Goal: Navigation & Orientation: Find specific page/section

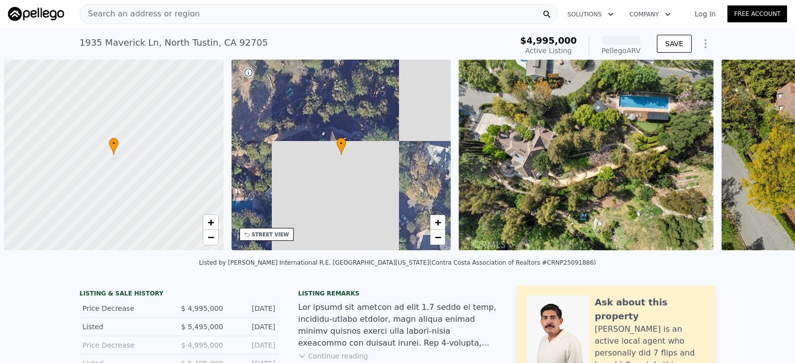
scroll to position [0, 4]
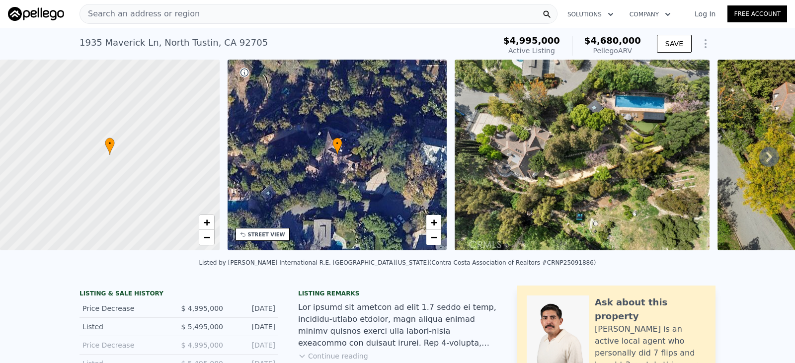
click at [766, 156] on icon at bounding box center [769, 157] width 6 height 10
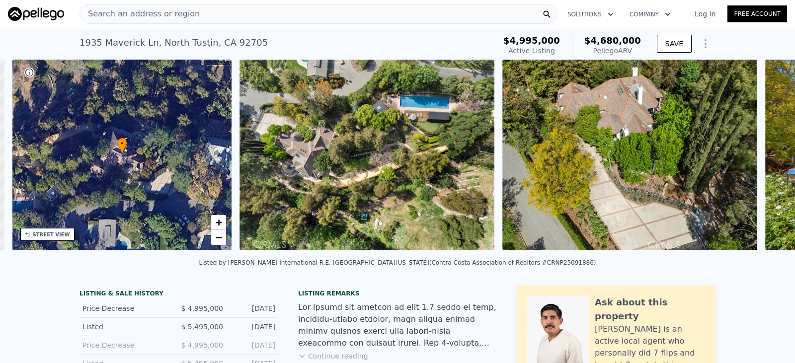
scroll to position [0, 232]
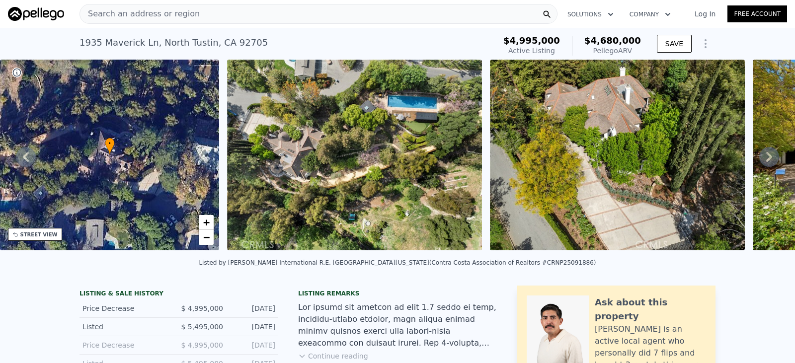
click at [766, 156] on icon at bounding box center [769, 157] width 6 height 10
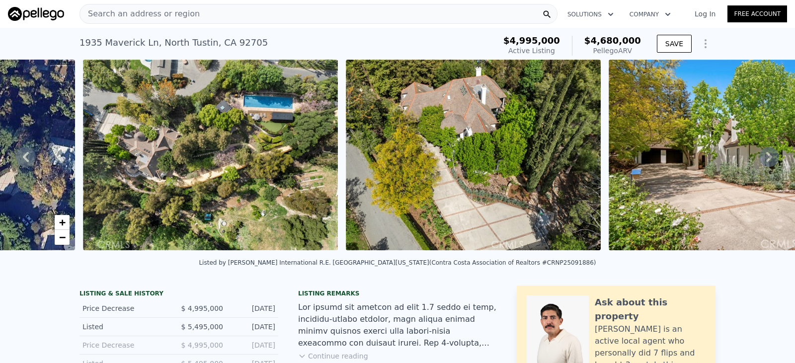
scroll to position [0, 455]
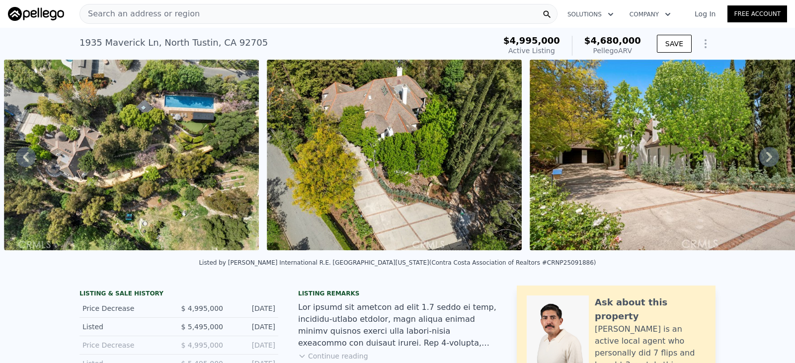
click at [766, 156] on icon at bounding box center [769, 157] width 6 height 10
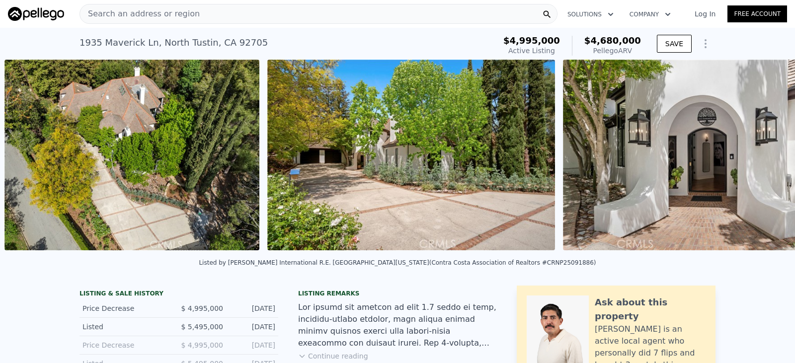
scroll to position [0, 717]
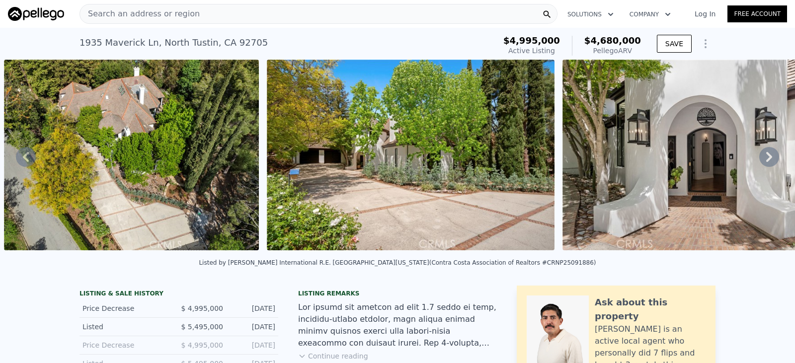
click at [766, 156] on icon at bounding box center [769, 157] width 6 height 10
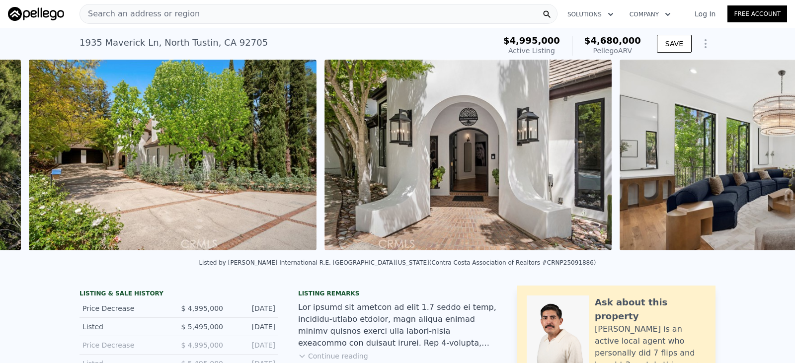
scroll to position [0, 980]
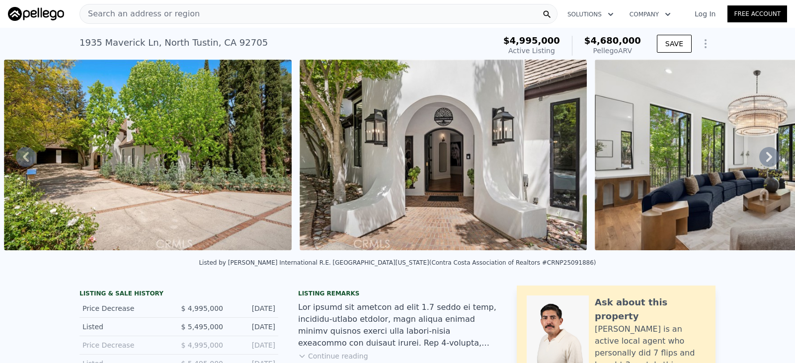
click at [766, 156] on icon at bounding box center [769, 157] width 6 height 10
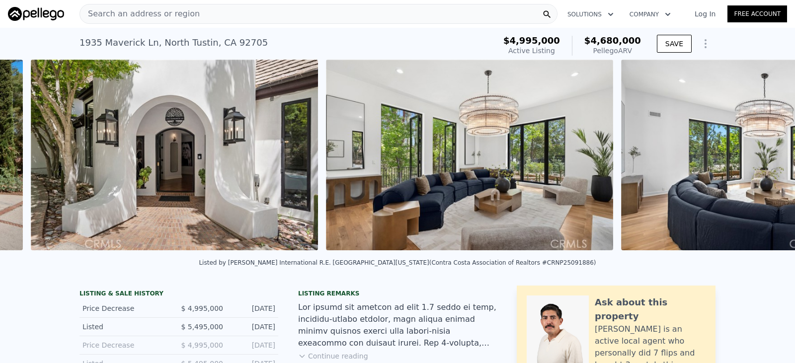
scroll to position [0, 1276]
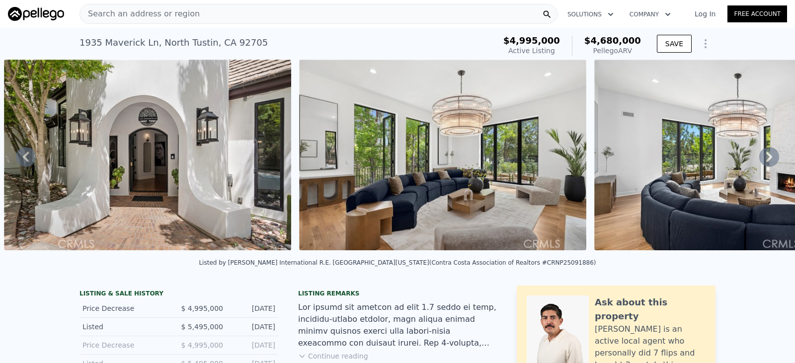
click at [766, 156] on icon at bounding box center [769, 157] width 6 height 10
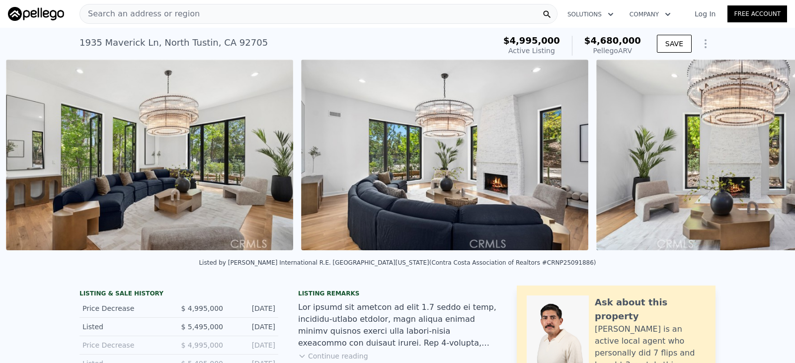
scroll to position [0, 1571]
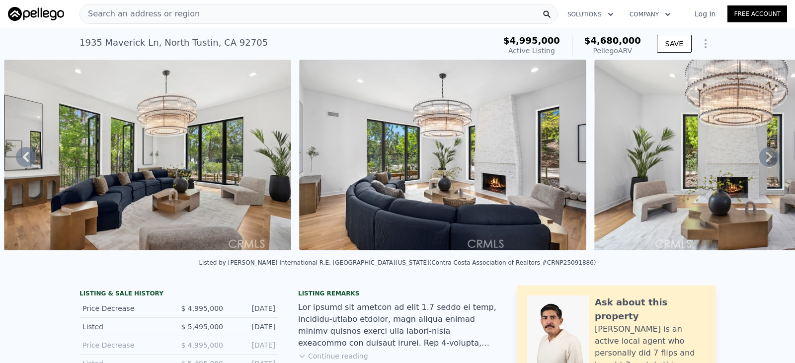
click at [766, 156] on icon at bounding box center [769, 157] width 6 height 10
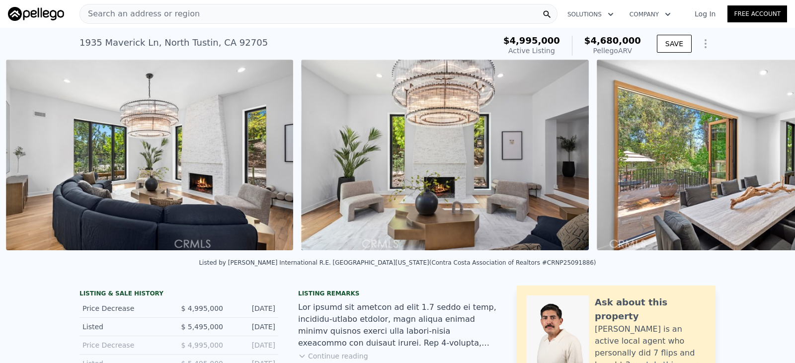
scroll to position [0, 1866]
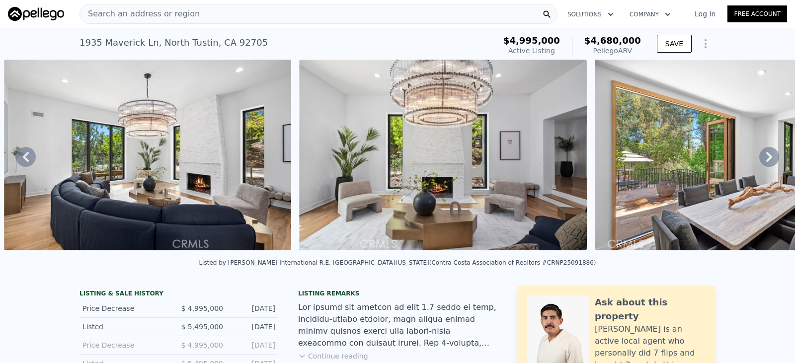
click at [766, 156] on icon at bounding box center [769, 157] width 6 height 10
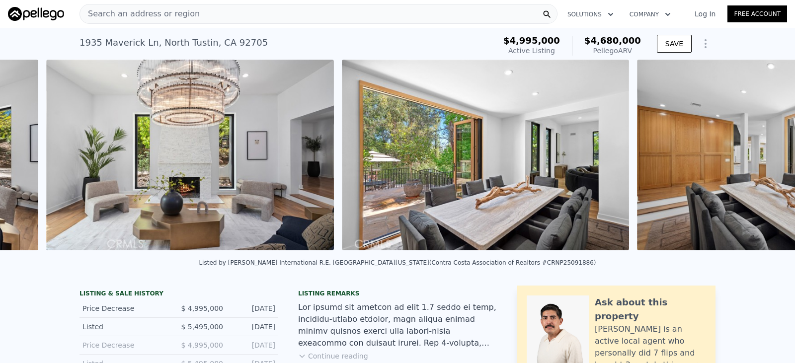
scroll to position [0, 2161]
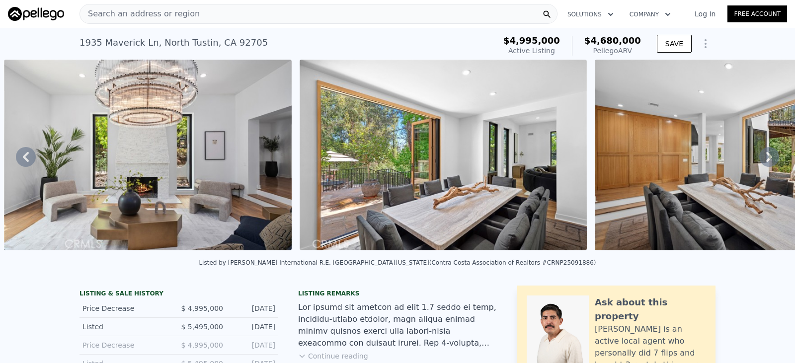
click at [766, 156] on icon at bounding box center [769, 157] width 6 height 10
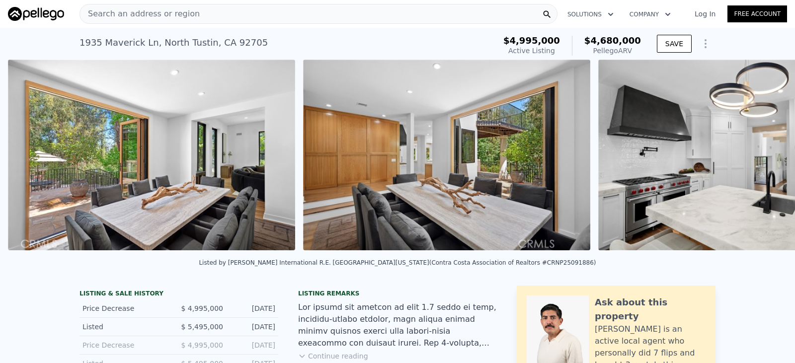
scroll to position [0, 2457]
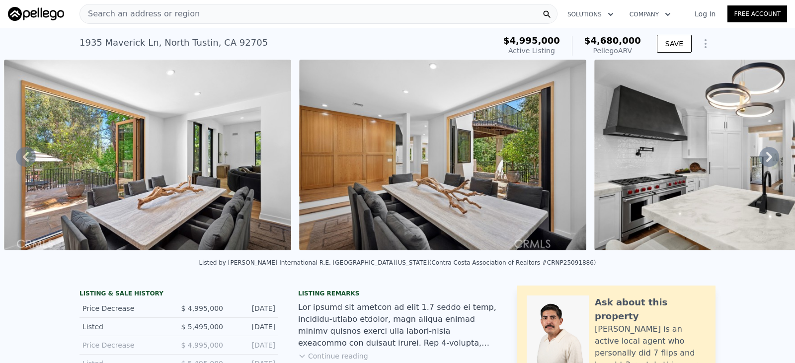
click at [766, 156] on icon at bounding box center [769, 157] width 6 height 10
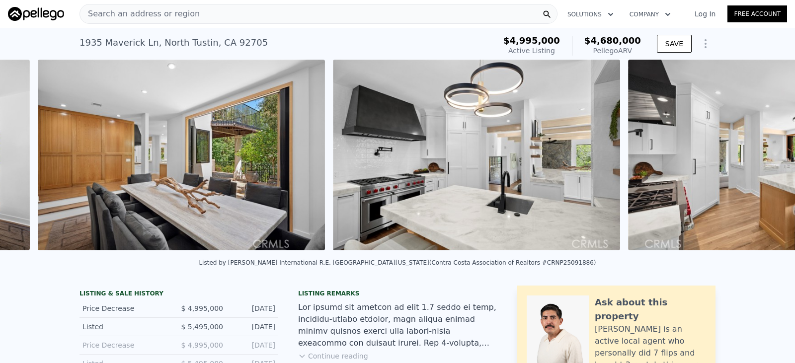
scroll to position [0, 2752]
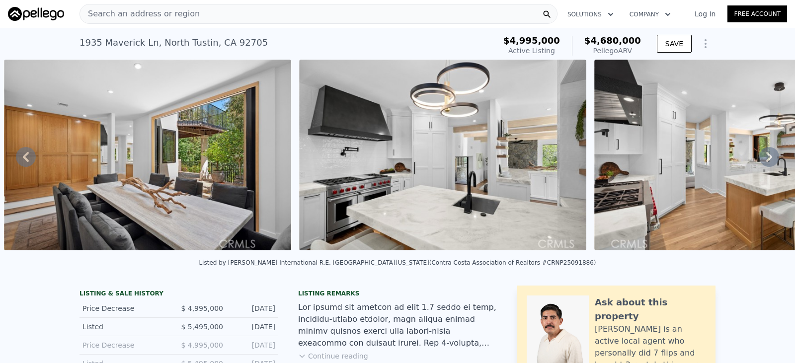
click at [766, 156] on icon at bounding box center [769, 157] width 6 height 10
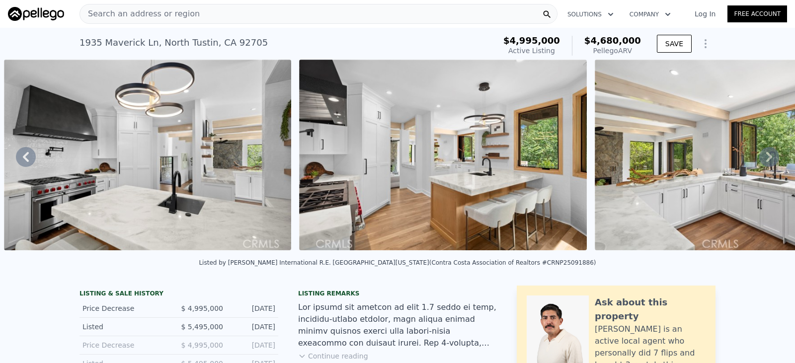
click at [766, 156] on icon at bounding box center [769, 157] width 6 height 10
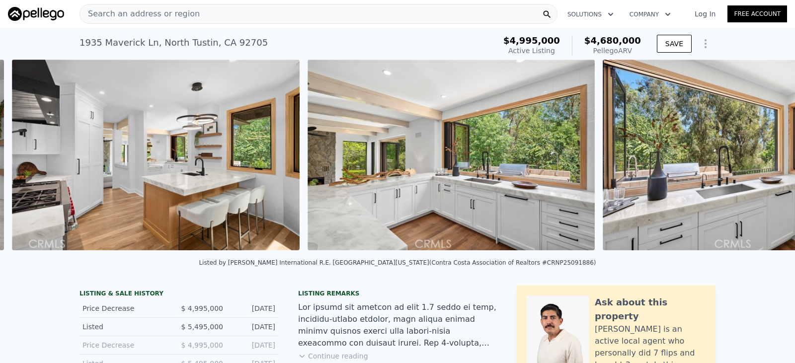
scroll to position [0, 3342]
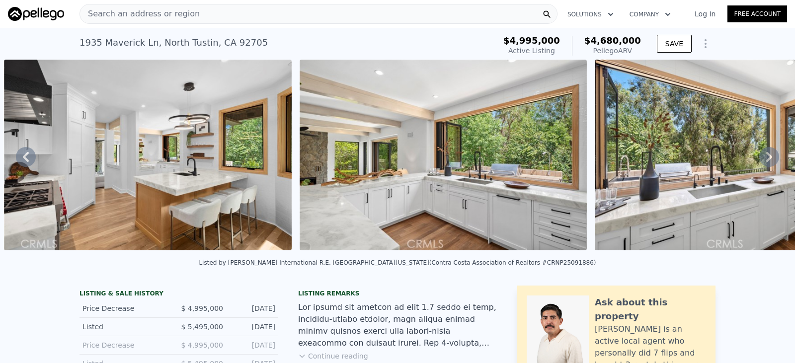
click at [759, 155] on icon at bounding box center [769, 157] width 20 height 20
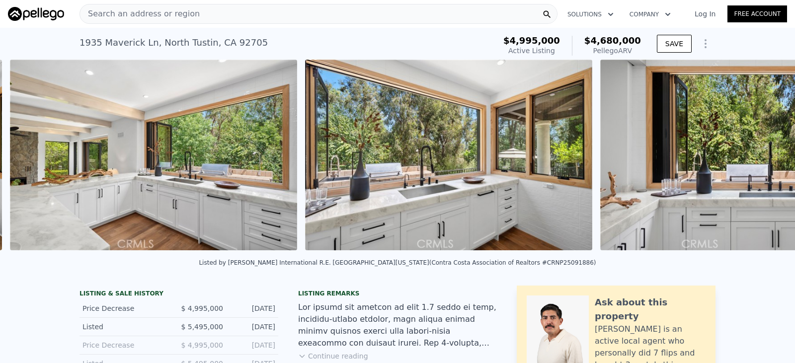
scroll to position [0, 3638]
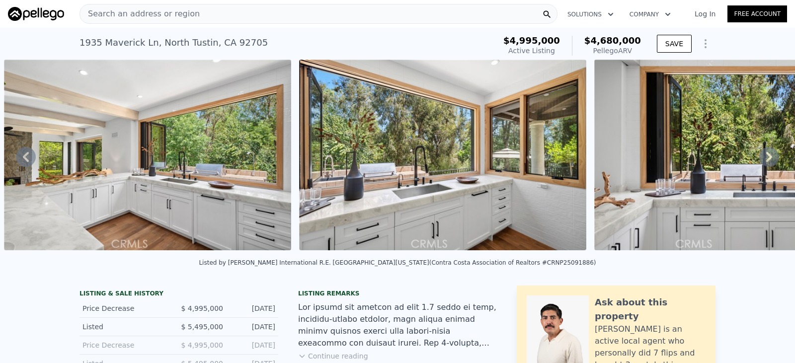
click at [759, 155] on icon at bounding box center [769, 157] width 20 height 20
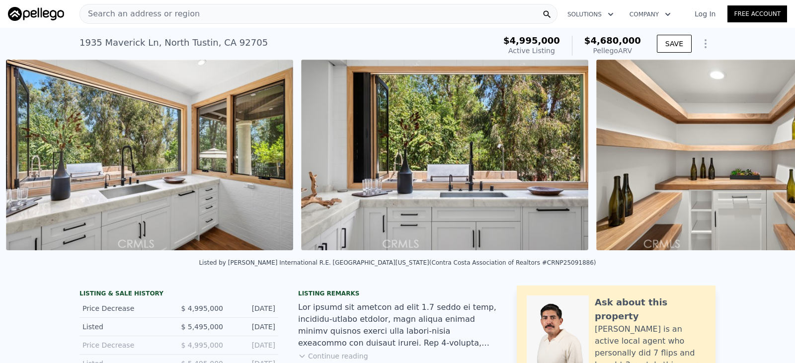
scroll to position [0, 3933]
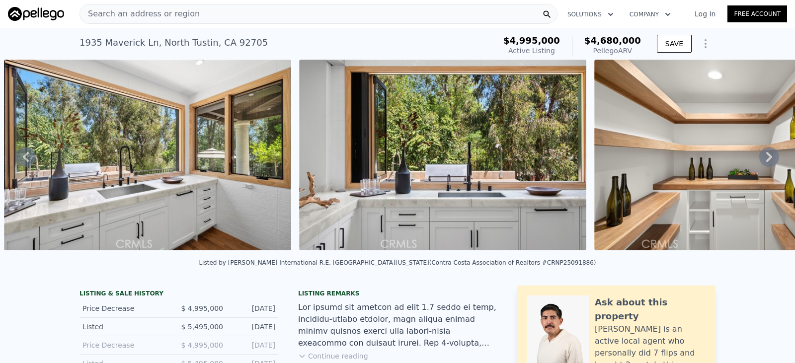
click at [759, 155] on icon at bounding box center [769, 157] width 20 height 20
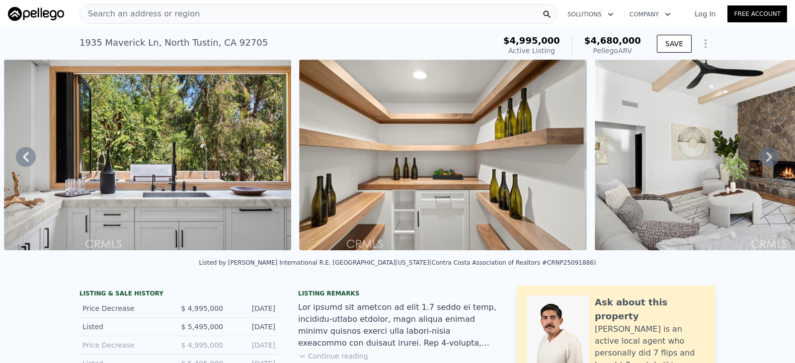
click at [759, 155] on icon at bounding box center [769, 157] width 20 height 20
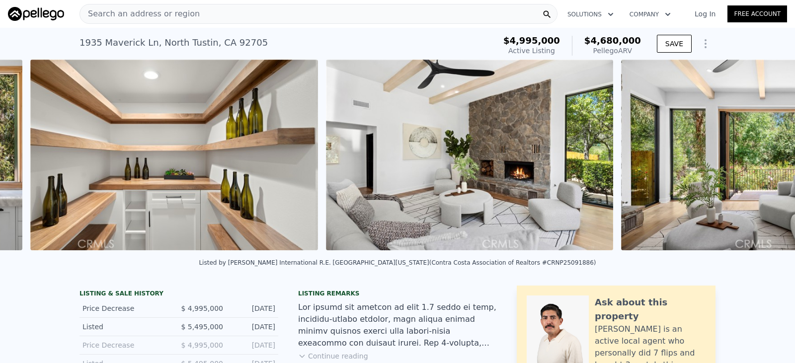
scroll to position [0, 4524]
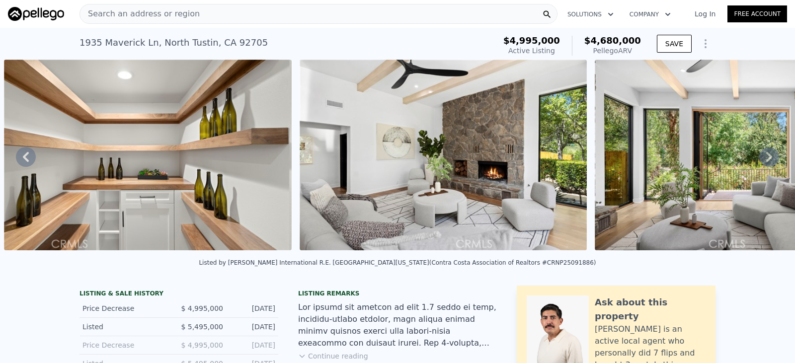
click at [759, 155] on icon at bounding box center [769, 157] width 20 height 20
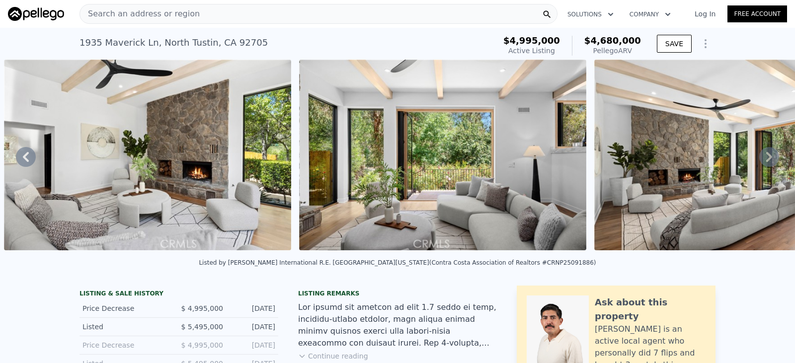
click at [759, 155] on icon at bounding box center [769, 157] width 20 height 20
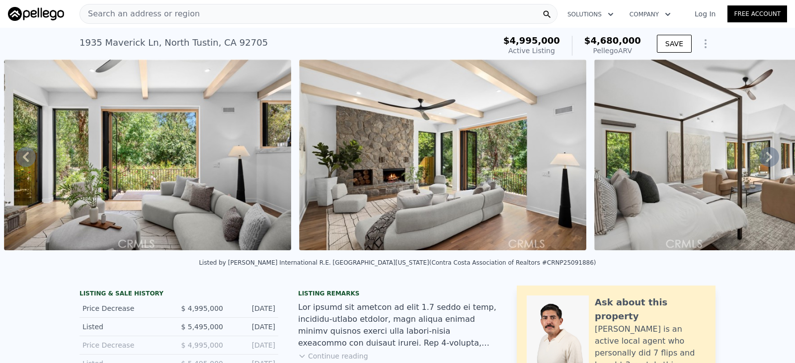
click at [759, 155] on icon at bounding box center [769, 157] width 20 height 20
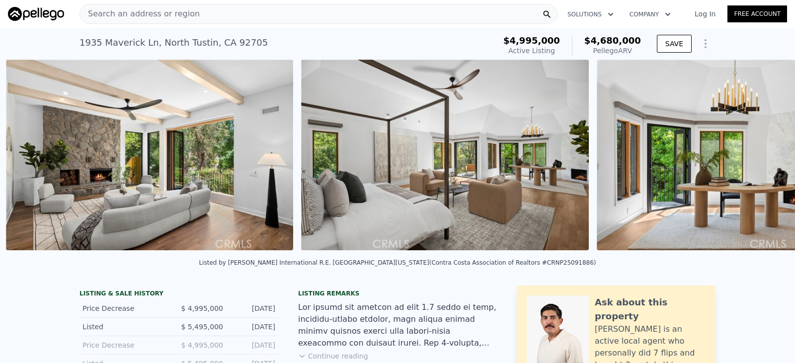
scroll to position [0, 5409]
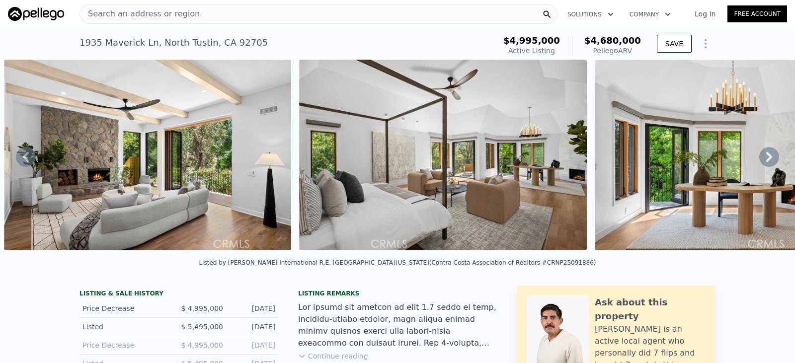
click at [759, 155] on icon at bounding box center [769, 157] width 20 height 20
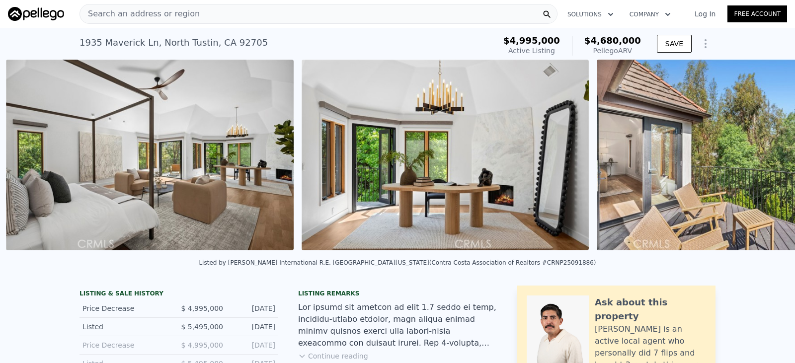
scroll to position [0, 5705]
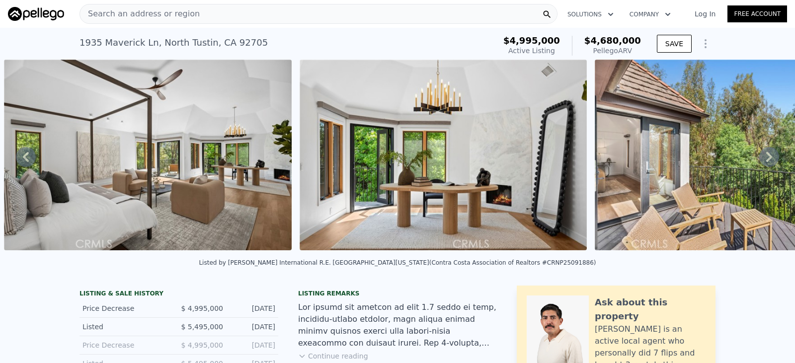
click at [759, 155] on icon at bounding box center [769, 157] width 20 height 20
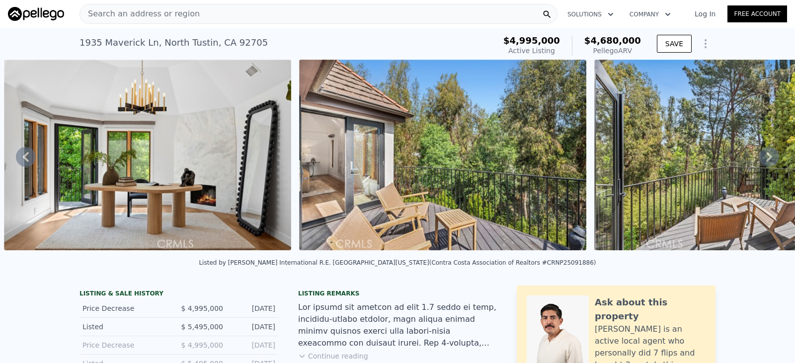
click at [759, 155] on icon at bounding box center [769, 157] width 20 height 20
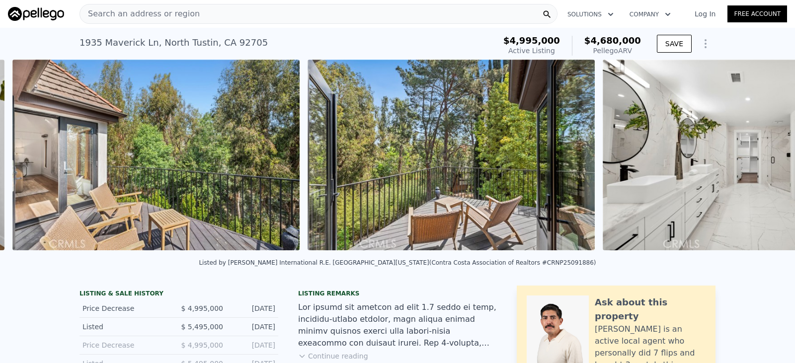
scroll to position [0, 6295]
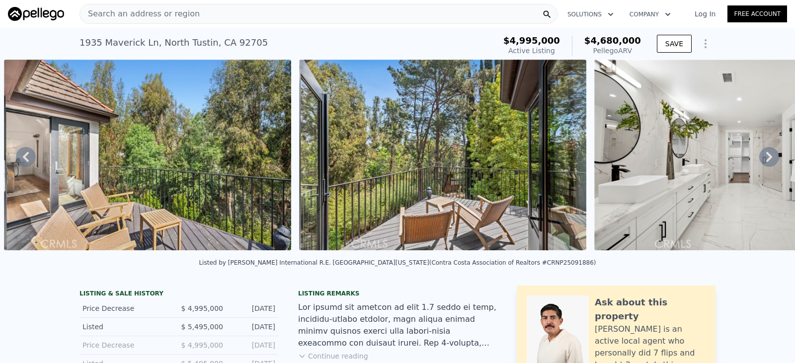
click at [759, 155] on icon at bounding box center [769, 157] width 20 height 20
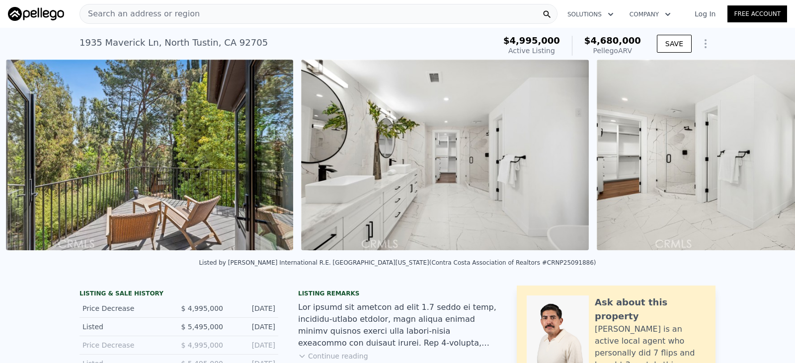
scroll to position [0, 6591]
